Goal: Information Seeking & Learning: Learn about a topic

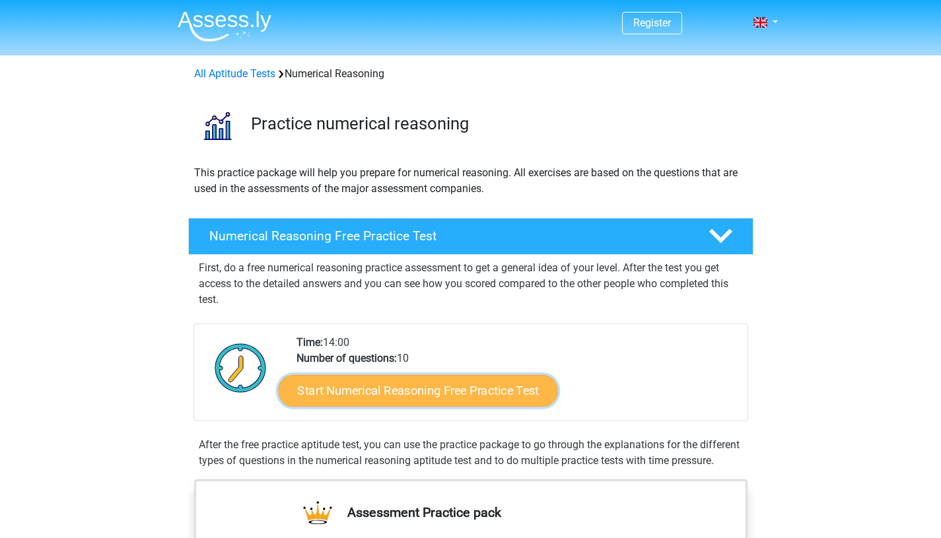
click at [452, 398] on link "Start Numerical Reasoning Free Practice Test" at bounding box center [417, 390] width 279 height 32
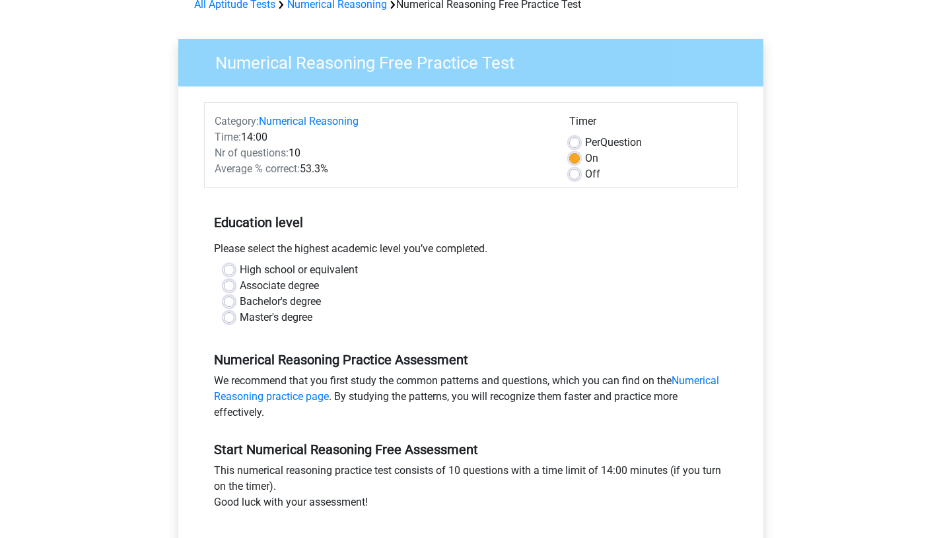
scroll to position [77, 0]
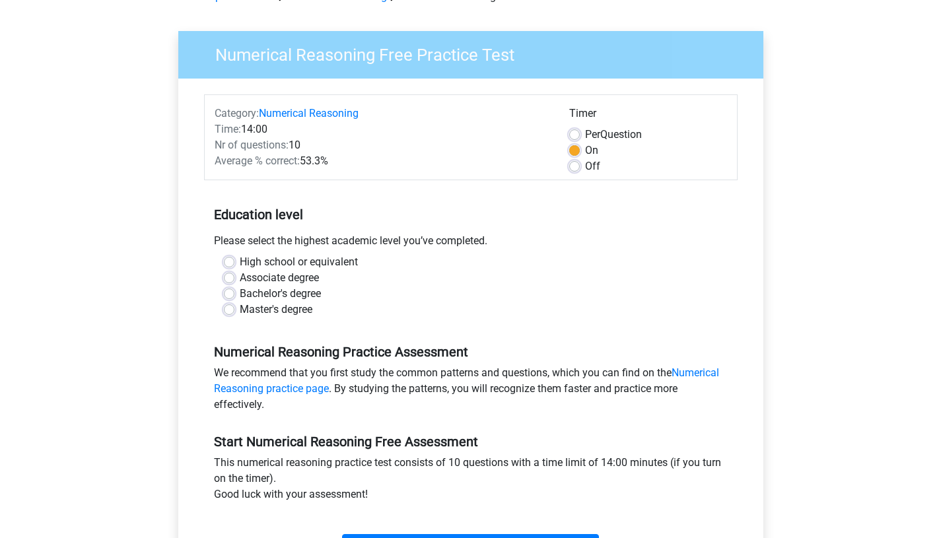
click at [240, 295] on label "Bachelor's degree" at bounding box center [280, 294] width 81 height 16
click at [232, 295] on input "Bachelor's degree" at bounding box center [229, 292] width 11 height 13
radio input "true"
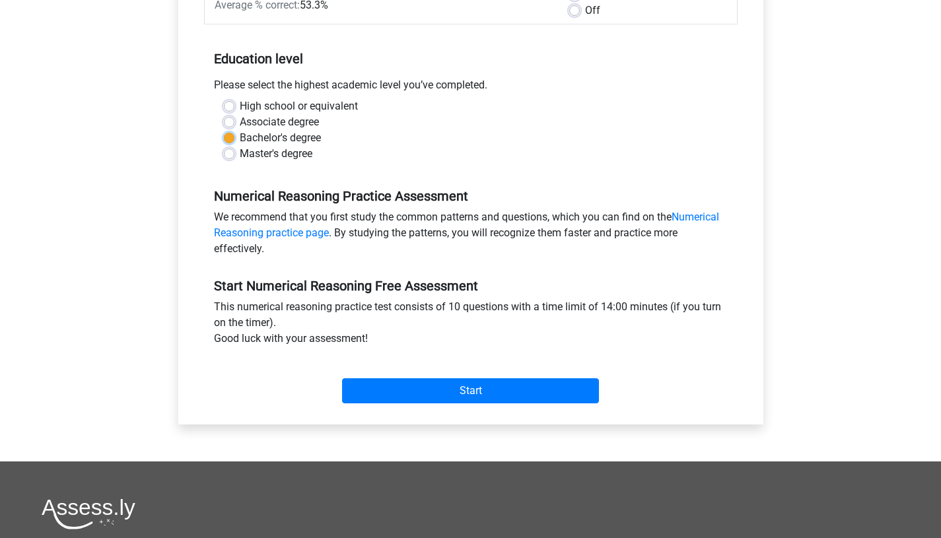
scroll to position [236, 0]
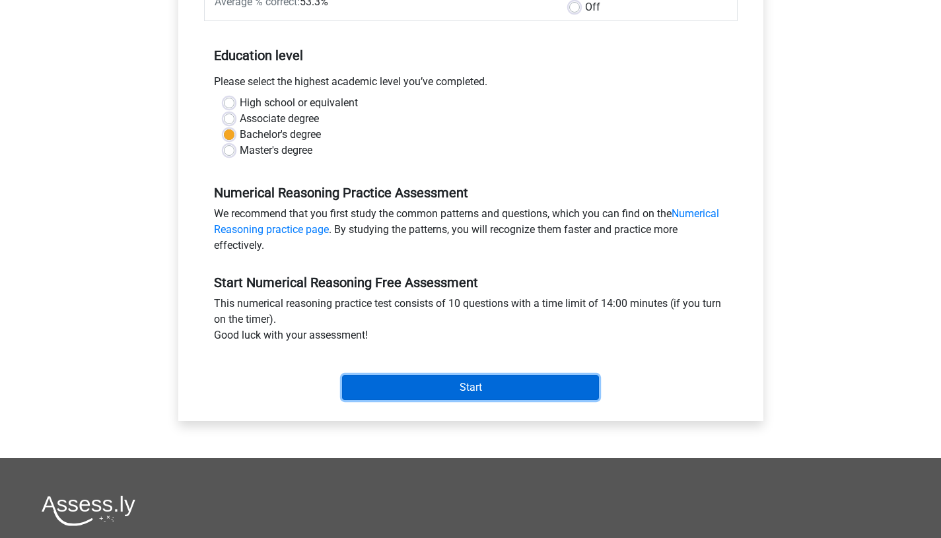
click at [440, 394] on input "Start" at bounding box center [470, 387] width 257 height 25
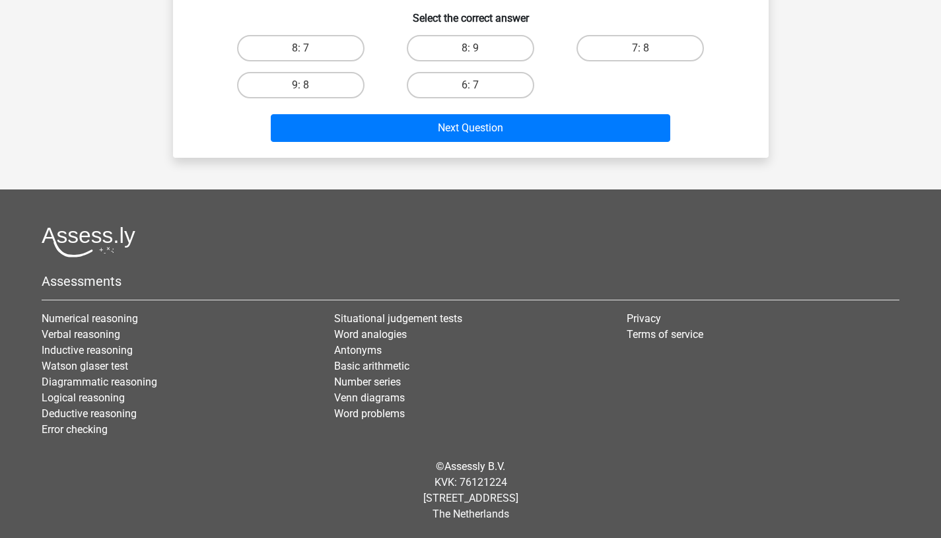
scroll to position [791, 0]
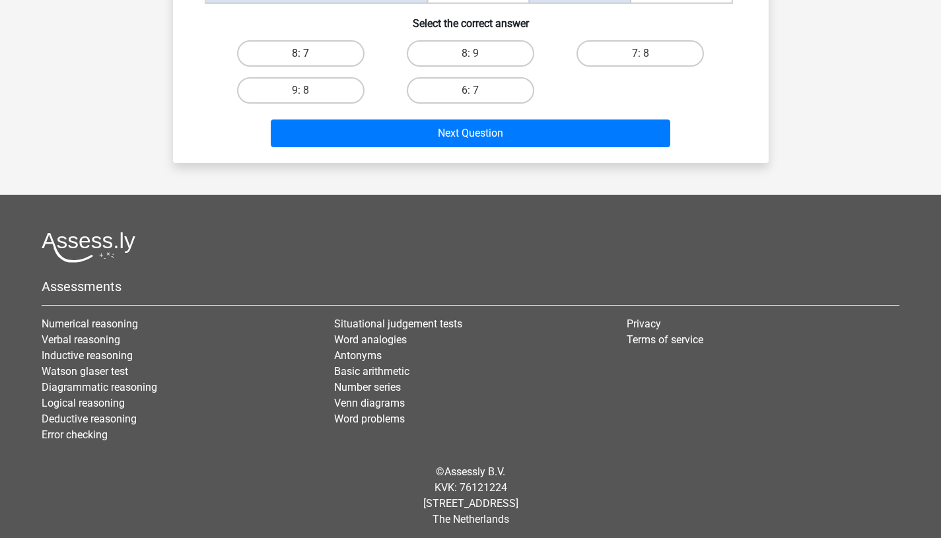
click at [341, 62] on label "8: 7" at bounding box center [300, 53] width 127 height 26
click at [309, 62] on input "8: 7" at bounding box center [304, 57] width 9 height 9
radio input "true"
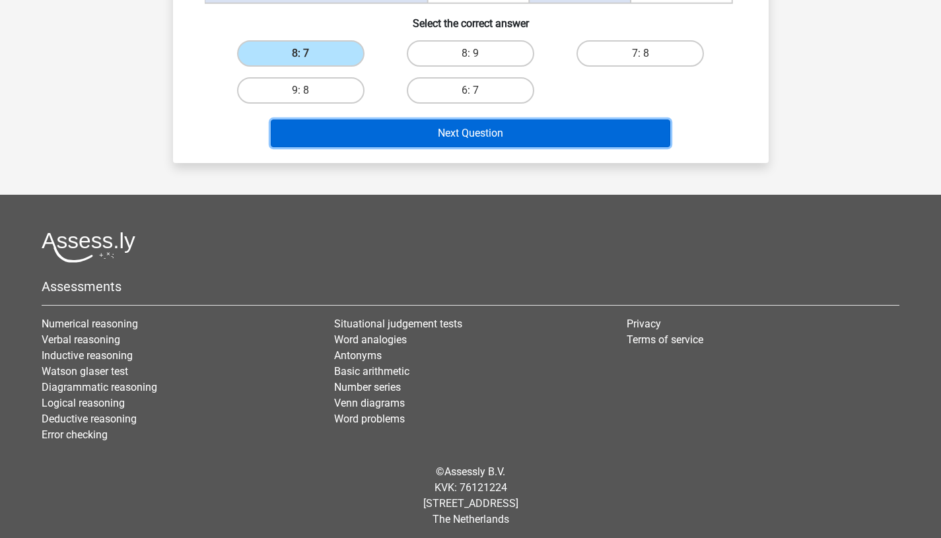
click at [416, 127] on button "Next Question" at bounding box center [471, 134] width 400 height 28
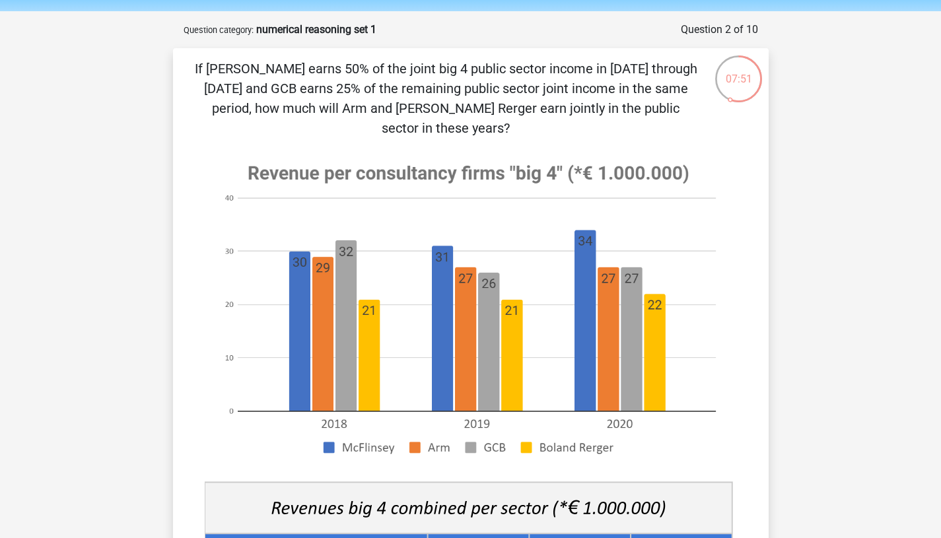
scroll to position [45, 0]
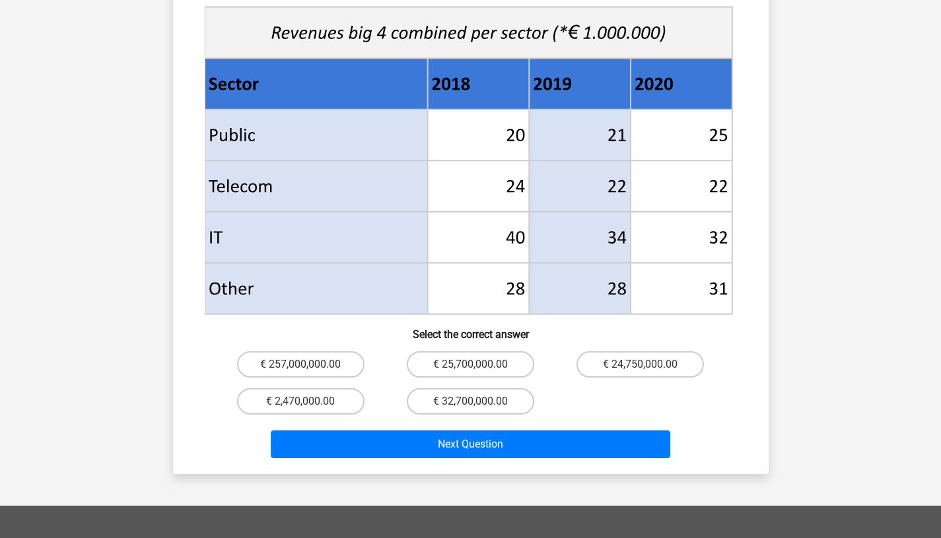
scroll to position [557, 0]
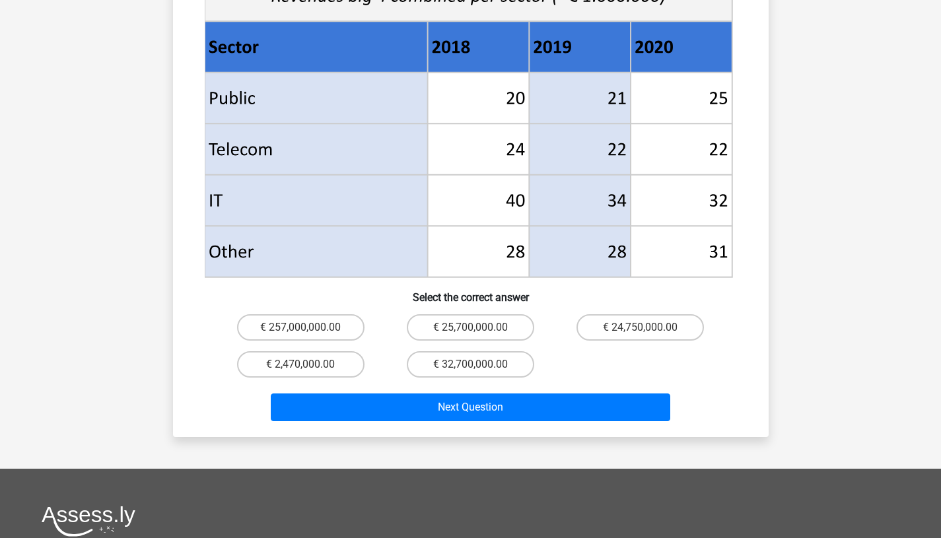
click at [837, 195] on div "Register Nederlands English" at bounding box center [470, 130] width 941 height 1374
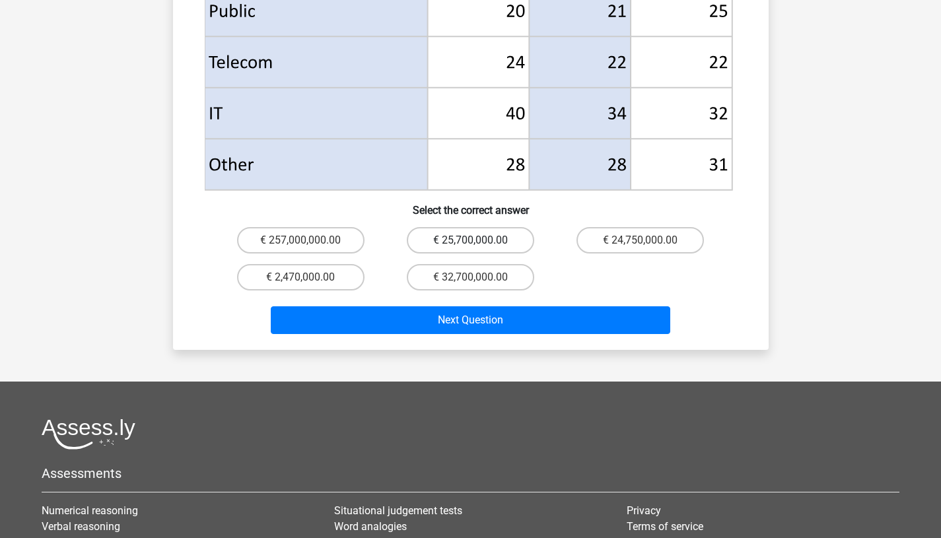
scroll to position [649, 0]
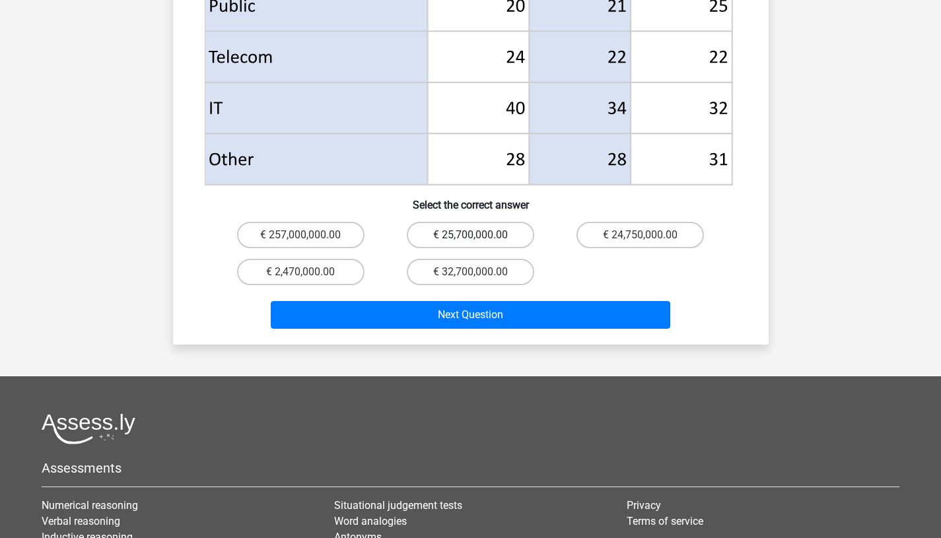
click at [481, 222] on label "€ 25,700,000.00" at bounding box center [470, 235] width 127 height 26
click at [479, 235] on input "€ 25,700,000.00" at bounding box center [474, 239] width 9 height 9
radio input "true"
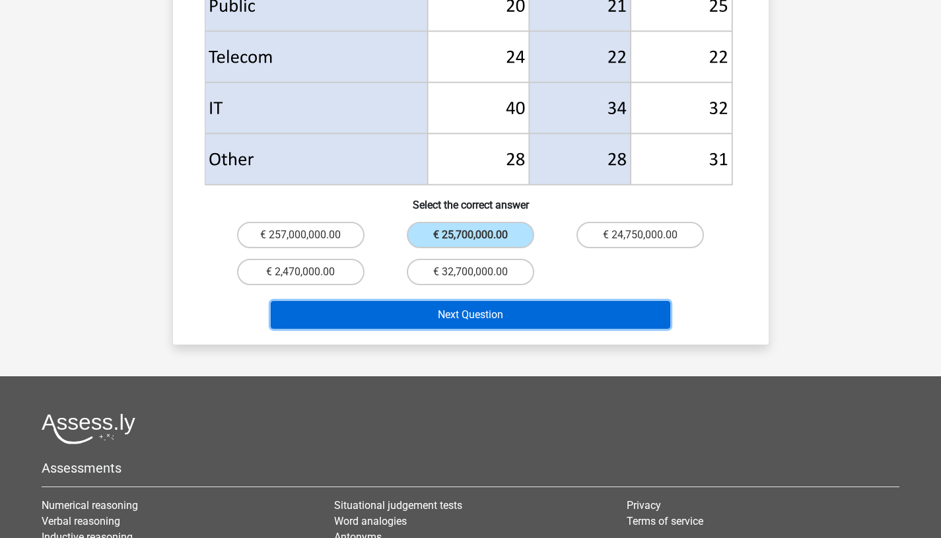
click at [497, 301] on button "Next Question" at bounding box center [471, 315] width 400 height 28
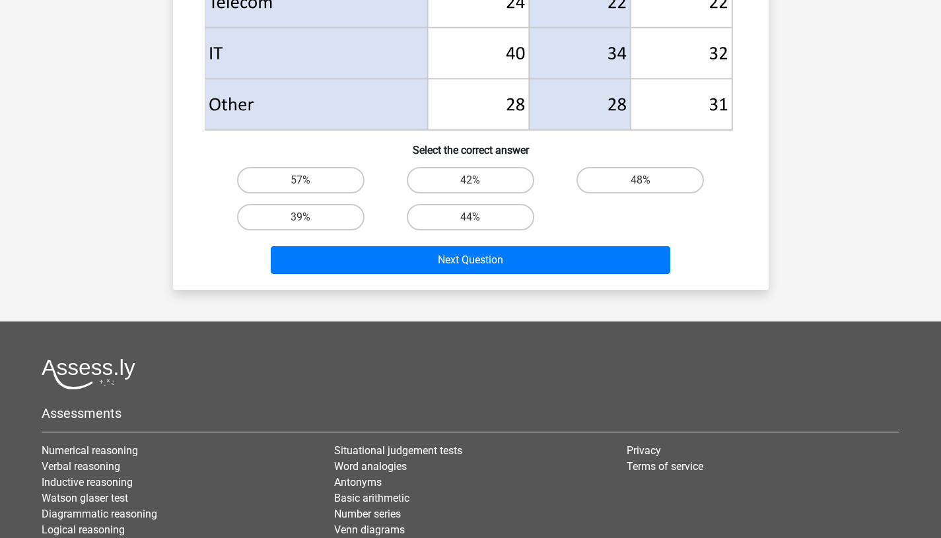
scroll to position [796, 0]
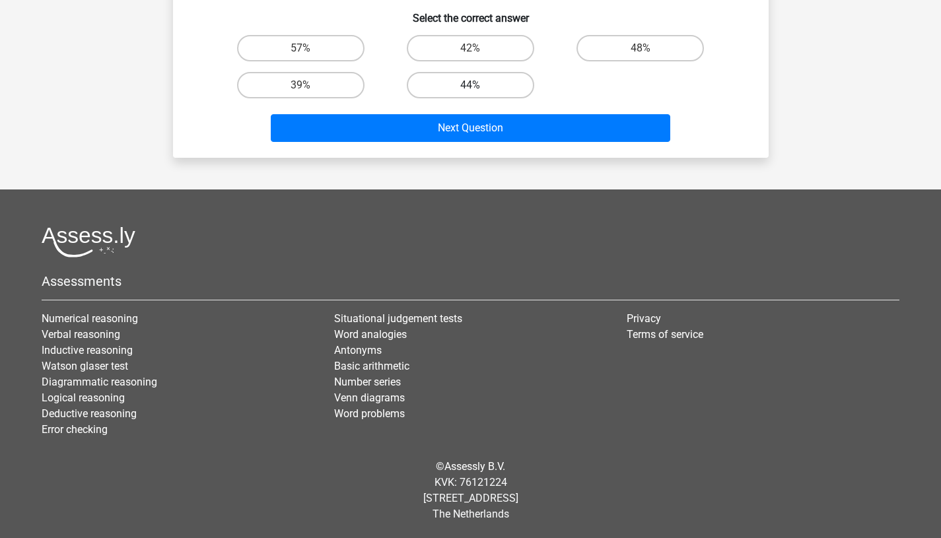
click at [492, 88] on label "44%" at bounding box center [470, 85] width 127 height 26
click at [479, 88] on input "44%" at bounding box center [474, 89] width 9 height 9
radio input "true"
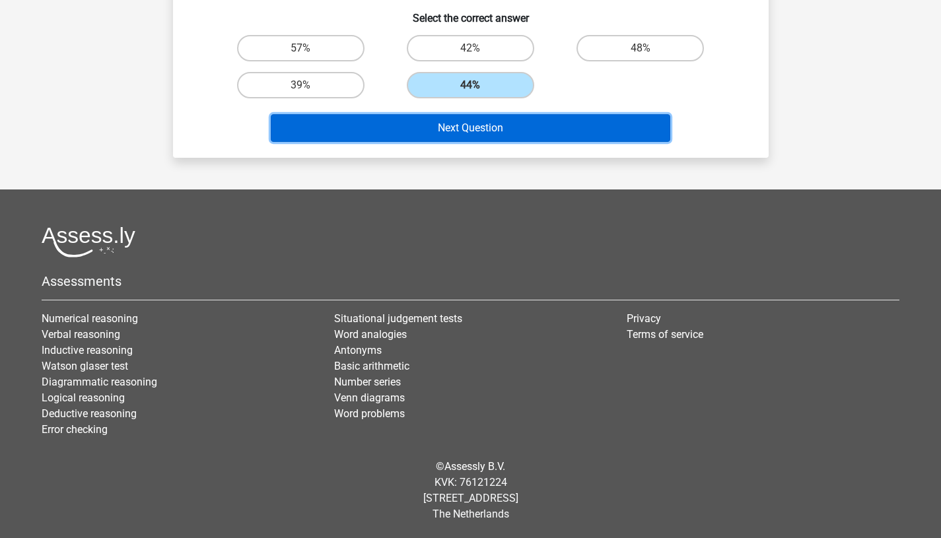
click at [507, 129] on button "Next Question" at bounding box center [471, 128] width 400 height 28
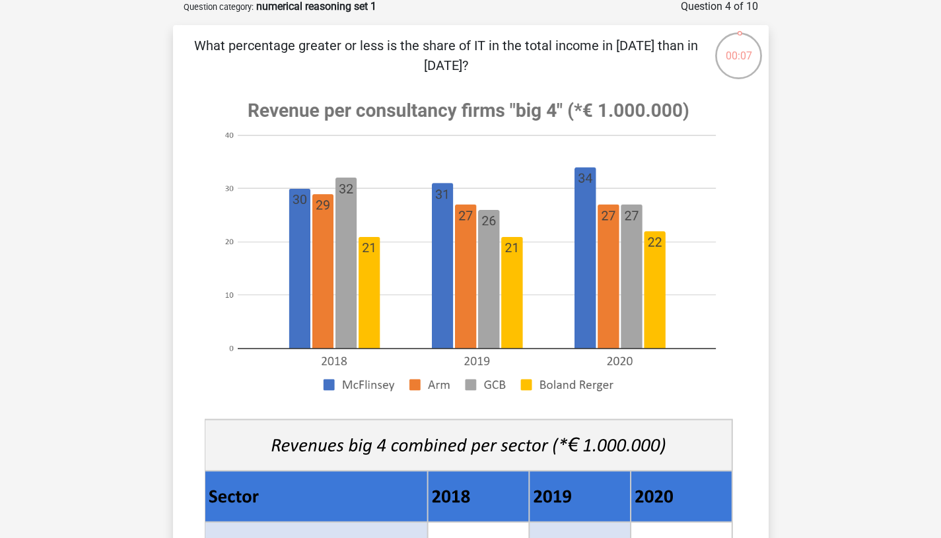
scroll to position [73, 0]
